Goal: Task Accomplishment & Management: Manage account settings

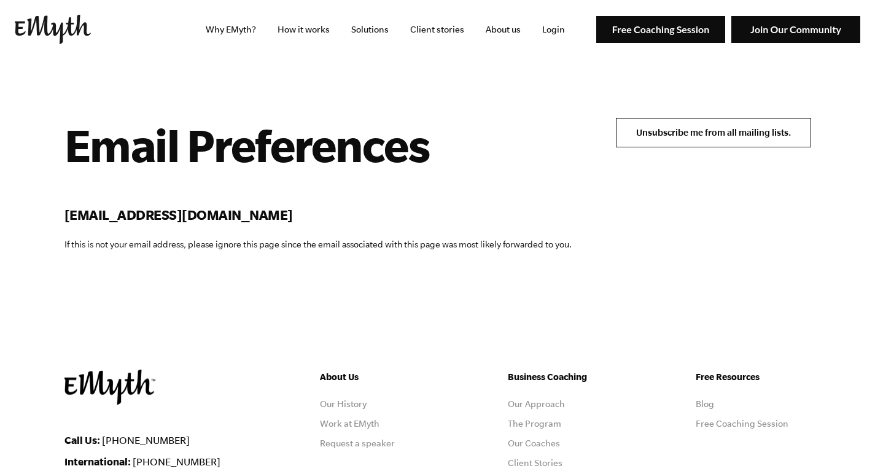
click at [656, 138] on input "Unsubscribe me from all mailing lists." at bounding box center [713, 132] width 195 height 29
click at [642, 133] on input "Unsubscribe me from all mailing lists." at bounding box center [713, 132] width 195 height 29
